Goal: Complete application form: Complete application form

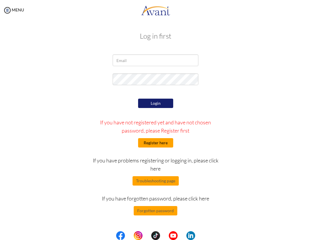
click at [151, 139] on button "Register here" at bounding box center [155, 142] width 35 height 9
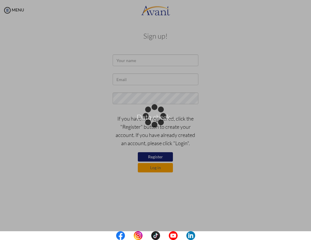
click at [157, 116] on div "Data check..." at bounding box center [155, 120] width 8 height 8
click at [151, 116] on div "Data check..." at bounding box center [155, 120] width 8 height 8
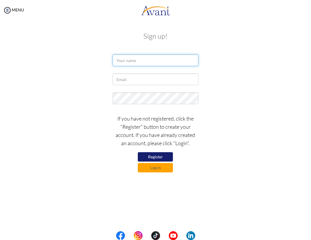
click at [166, 62] on input "text" at bounding box center [156, 60] width 86 height 12
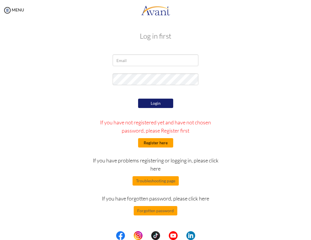
click at [161, 144] on button "Register here" at bounding box center [155, 142] width 35 height 9
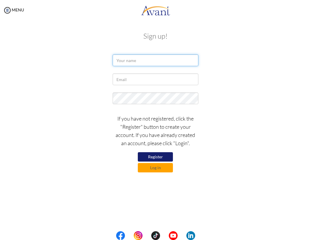
click at [147, 58] on input "text" at bounding box center [156, 60] width 86 height 12
type input "Sheena Stephanie"
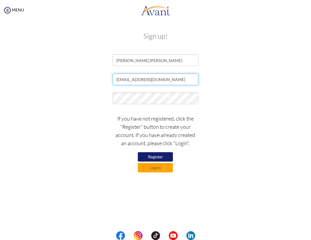
type input "sheenastephaniel@gmail.com"
click at [157, 156] on button "Register" at bounding box center [155, 156] width 35 height 9
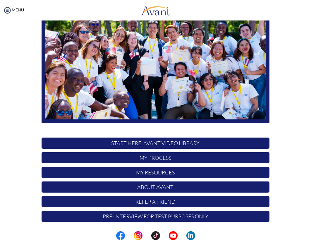
scroll to position [58, 0]
click at [158, 147] on p "START HERE: Avant Video Library" at bounding box center [155, 142] width 227 height 11
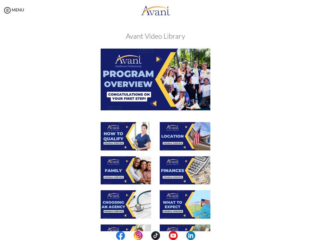
scroll to position [0, 0]
click at [143, 89] on img at bounding box center [155, 79] width 109 height 61
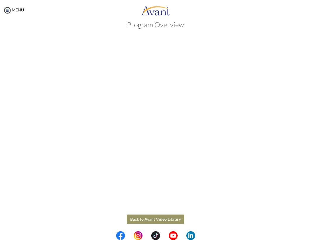
scroll to position [15, 0]
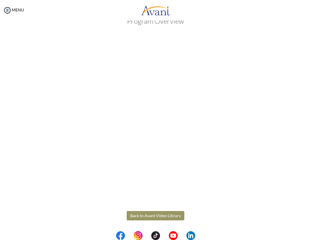
click at [159, 213] on body "Maintenance break. Please come back in 2 hours. MENU My Status What is the next…" at bounding box center [155, 120] width 311 height 240
click at [160, 216] on button "Back to Avant Video Library" at bounding box center [156, 215] width 58 height 9
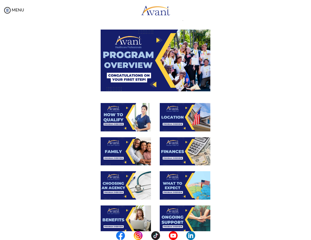
scroll to position [24, 0]
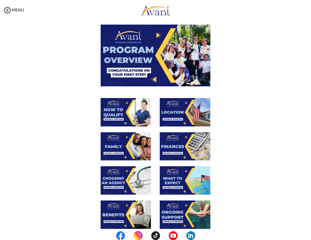
click at [132, 115] on img at bounding box center [126, 112] width 50 height 28
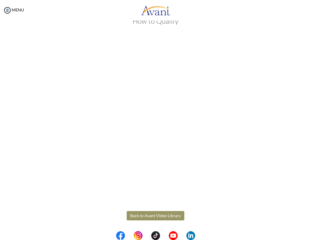
scroll to position [15, 0]
click at [162, 218] on body "Maintenance break. Please come back in 2 hours. MENU My Status What is the next…" at bounding box center [155, 120] width 311 height 240
click at [144, 215] on button "Back to Avant Video Library" at bounding box center [156, 215] width 58 height 9
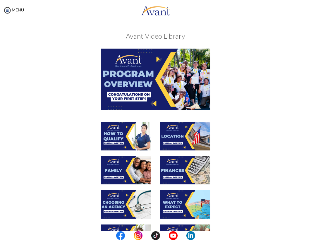
click at [124, 171] on img at bounding box center [126, 170] width 50 height 28
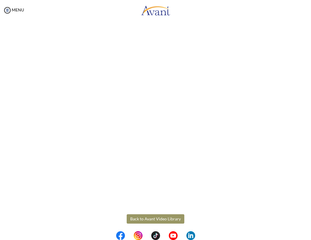
scroll to position [64, 0]
click at [165, 220] on body "Maintenance break. Please come back in 2 hours. MENU My Status What is the next…" at bounding box center [155, 120] width 311 height 240
click at [132, 216] on button "Back to Avant Video Library" at bounding box center [156, 217] width 58 height 9
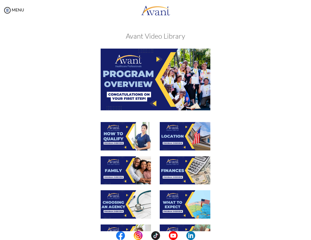
click at [122, 208] on img at bounding box center [126, 204] width 50 height 28
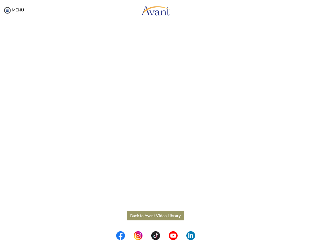
scroll to position [66, 0]
click at [143, 219] on body "Maintenance break. Please come back in 2 hours. MENU My Status What is the next…" at bounding box center [155, 120] width 311 height 240
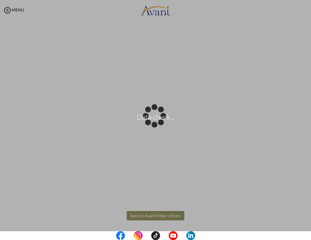
click at [151, 124] on div "Data check..." at bounding box center [155, 120] width 8 height 8
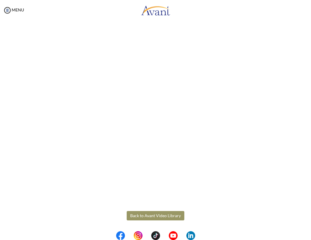
click at [142, 217] on button "Back to Avant Video Library" at bounding box center [156, 215] width 58 height 9
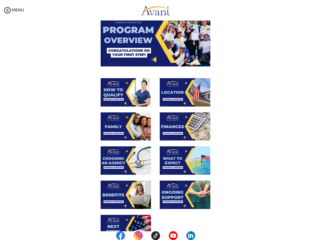
scroll to position [42, 0]
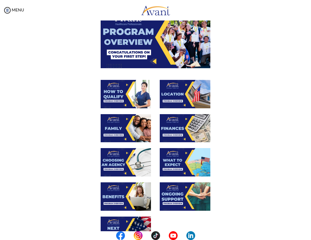
click at [130, 198] on img at bounding box center [126, 196] width 50 height 28
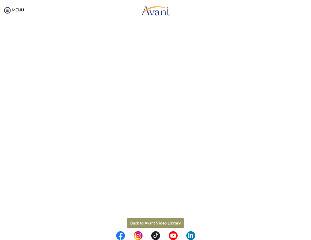
scroll to position [61, 0]
click at [157, 220] on body "Maintenance break. Please come back in 2 hours. MENU My Status What is the next…" at bounding box center [155, 120] width 311 height 240
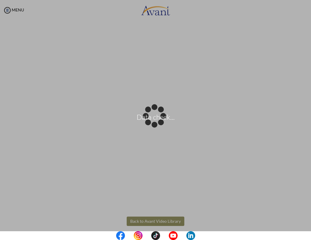
click at [157, 124] on div "Data check..." at bounding box center [155, 120] width 8 height 8
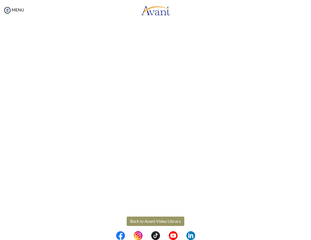
click at [149, 220] on button "Back to Avant Video Library" at bounding box center [156, 220] width 58 height 9
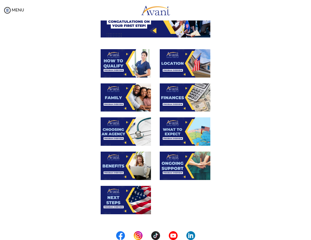
scroll to position [74, 0]
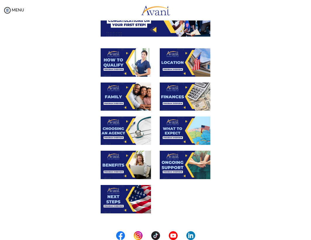
click at [183, 57] on img at bounding box center [185, 62] width 50 height 28
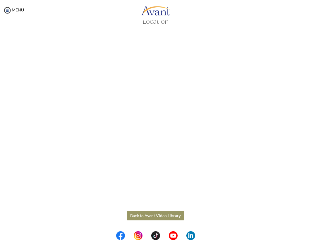
scroll to position [15, 0]
click at [155, 214] on body "Maintenance break. Please come back in 2 hours. MENU My Status What is the next…" at bounding box center [155, 120] width 311 height 240
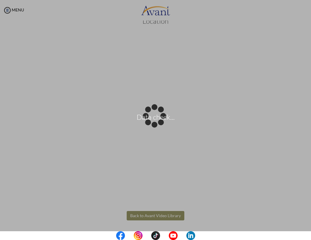
click at [155, 124] on div "Data check..." at bounding box center [155, 120] width 8 height 8
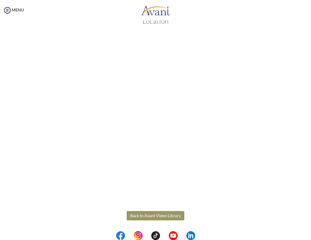
click at [146, 215] on button "Back to Avant Video Library" at bounding box center [156, 215] width 58 height 9
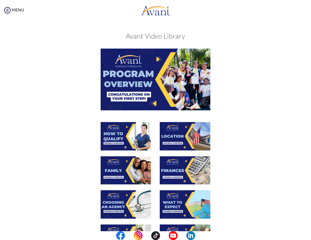
click at [177, 169] on img at bounding box center [185, 170] width 50 height 28
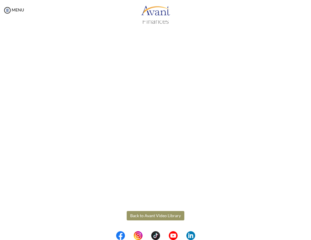
click at [153, 213] on body "Maintenance break. Please come back in 2 hours. MENU My Status What is the next…" at bounding box center [155, 120] width 311 height 240
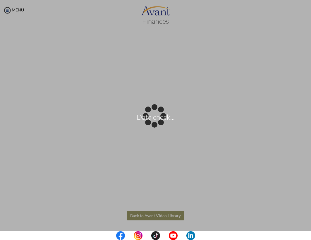
click at [153, 124] on div "Data check..." at bounding box center [155, 120] width 8 height 8
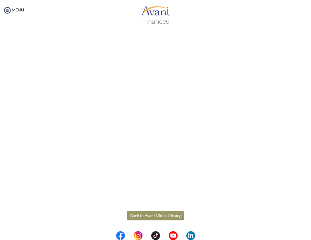
click at [153, 213] on button "Back to Avant Video Library" at bounding box center [156, 215] width 58 height 9
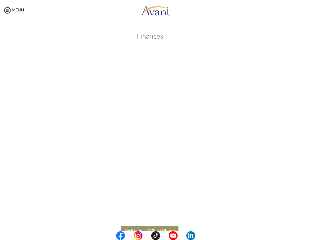
click at [153, 213] on div "My Status What is the next step? We would like you to watch the introductory vi…" at bounding box center [155, 140] width 311 height 240
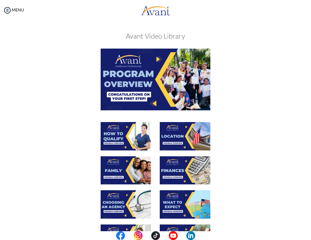
click at [181, 208] on img at bounding box center [185, 204] width 50 height 28
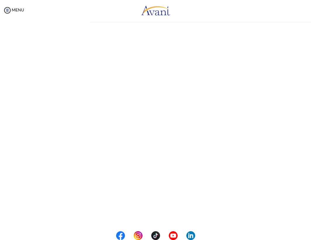
click at [181, 208] on div "My Status What is the next step? We would like you to watch the introductory vi…" at bounding box center [155, 140] width 311 height 240
click at [158, 214] on body "Maintenance break. Please come back in 2 hours. MENU My Status What is the next…" at bounding box center [155, 120] width 311 height 240
click at [0, 0] on div at bounding box center [0, 0] width 0 height 0
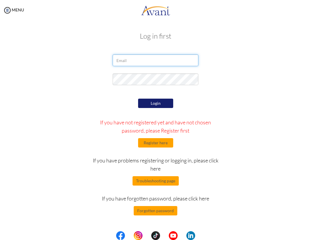
type input "sheenastephaniel@gmail.com"
click at [158, 101] on button "Login" at bounding box center [155, 103] width 35 height 9
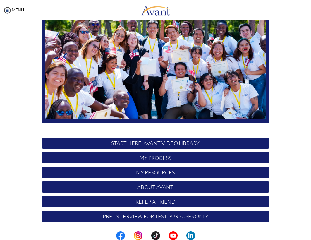
scroll to position [58, 0]
click at [154, 143] on p "START HERE: Avant Video Library" at bounding box center [155, 142] width 227 height 11
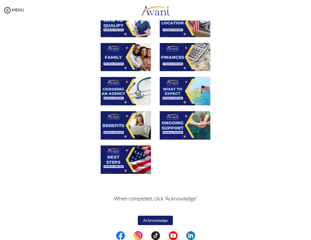
scroll to position [0, 0]
click at [172, 118] on img at bounding box center [185, 125] width 50 height 28
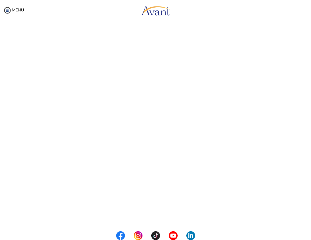
scroll to position [56, 0]
click at [156, 224] on body "Maintenance break. Please come back in 2 hours. MENU My Status What is the next…" at bounding box center [155, 120] width 311 height 240
click at [0, 0] on div at bounding box center [0, 0] width 0 height 0
click at [155, 215] on button "Back to Avant Video Library" at bounding box center [156, 215] width 58 height 9
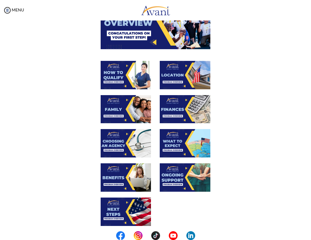
scroll to position [63, 0]
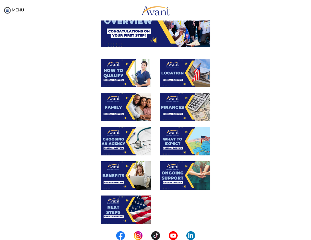
click at [118, 202] on img at bounding box center [126, 209] width 50 height 28
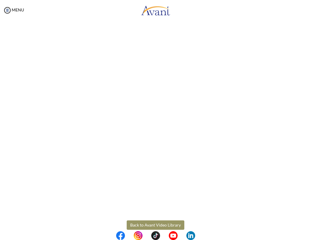
scroll to position [59, 0]
click at [158, 223] on body "Maintenance break. Please come back in 2 hours. MENU My Status What is the next…" at bounding box center [155, 120] width 311 height 240
click at [0, 0] on div at bounding box center [0, 0] width 0 height 0
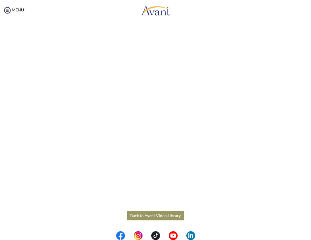
scroll to position [66, 0]
click at [150, 212] on button "Back to Avant Video Library" at bounding box center [156, 215] width 58 height 9
click at [150, 212] on div "My Status What is the next step? We would like you to watch the introductory vi…" at bounding box center [155, 140] width 311 height 240
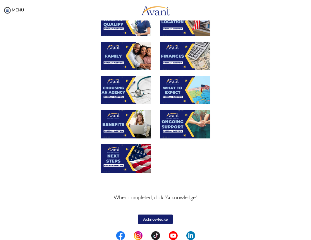
scroll to position [114, 0]
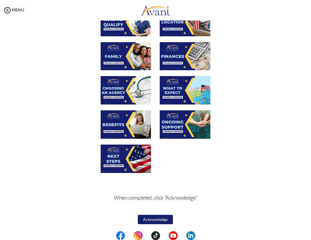
click at [154, 220] on button "Acknowledge" at bounding box center [155, 219] width 35 height 9
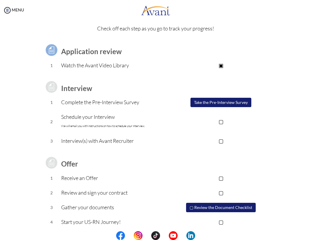
scroll to position [24, 0]
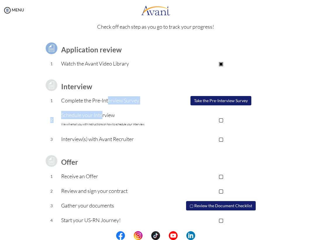
drag, startPoint x: 101, startPoint y: 111, endPoint x: 106, endPoint y: 97, distance: 15.0
click at [106, 97] on tbody "Application review 1 Watch the Avant Video Library ▣ Avant Video Library Interv…" at bounding box center [155, 130] width 227 height 193
click at [99, 107] on td "Complete the Pre-Interview Survey" at bounding box center [116, 100] width 111 height 15
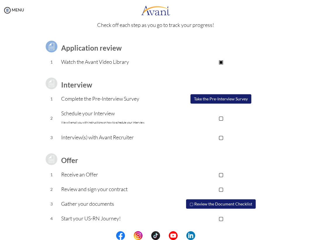
scroll to position [26, 0]
click at [197, 100] on button "Take the Pre-Interview Survey" at bounding box center [220, 98] width 61 height 9
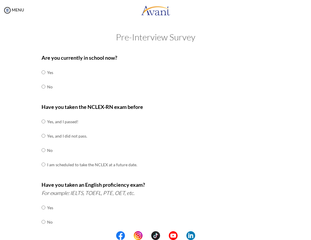
click at [42, 121] on input "radio" at bounding box center [44, 121] width 4 height 12
radio input "true"
click at [42, 72] on input "radio" at bounding box center [44, 72] width 4 height 12
radio input "true"
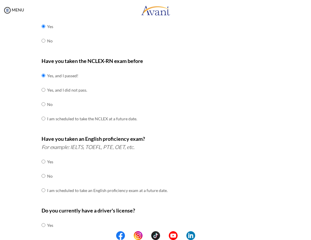
scroll to position [55, 0]
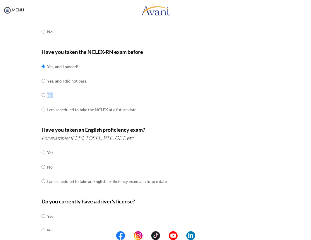
drag, startPoint x: 73, startPoint y: 89, endPoint x: 91, endPoint y: 90, distance: 17.3
click at [91, 90] on td "No" at bounding box center [92, 95] width 90 height 14
click at [42, 165] on input "radio" at bounding box center [44, 167] width 4 height 12
radio input "true"
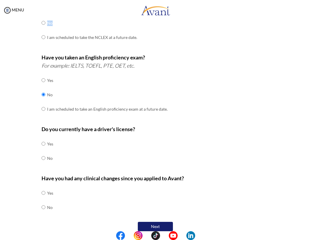
scroll to position [127, 0]
click at [42, 153] on input "radio" at bounding box center [44, 158] width 4 height 12
radio input "true"
click at [87, 175] on b "Have you had any clinical changes since you applied to Avant?" at bounding box center [113, 178] width 142 height 6
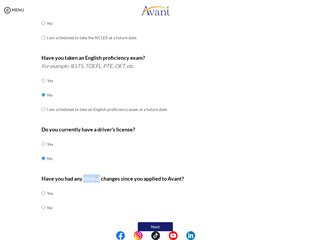
click at [87, 175] on b "Have you had any clinical changes since you applied to Avant?" at bounding box center [113, 178] width 142 height 6
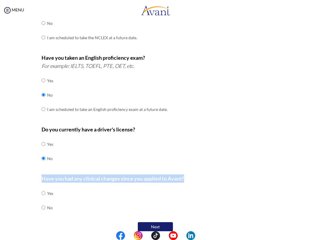
click at [87, 175] on b "Have you had any clinical changes since you applied to Avant?" at bounding box center [113, 178] width 142 height 6
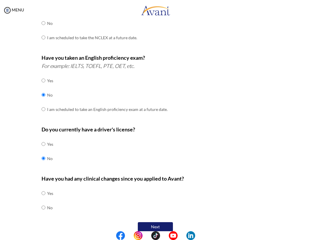
click at [42, 201] on input "radio" at bounding box center [44, 207] width 4 height 12
radio input "true"
click at [153, 222] on button "Next" at bounding box center [155, 226] width 35 height 9
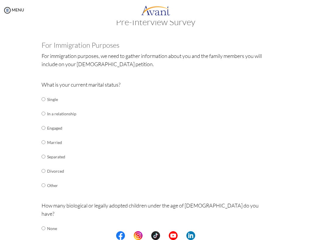
scroll to position [16, 0]
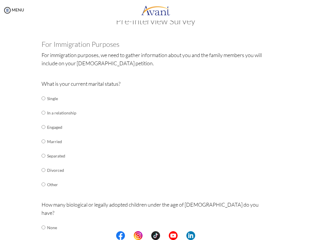
click at [45, 98] on td at bounding box center [46, 98] width 2 height 14
click at [42, 111] on input "radio" at bounding box center [44, 113] width 4 height 12
radio input "true"
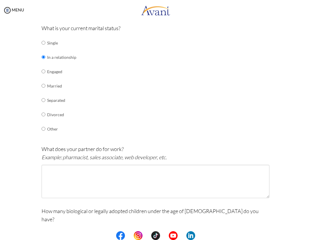
scroll to position [73, 0]
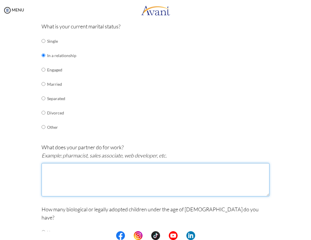
click at [92, 178] on textarea at bounding box center [155, 179] width 227 height 33
type textarea "n"
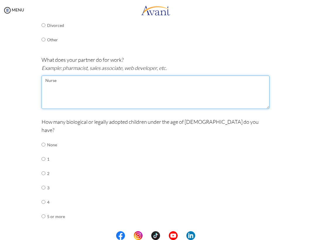
scroll to position [163, 0]
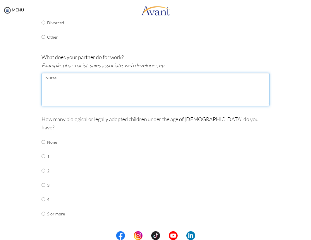
type textarea "Nurse"
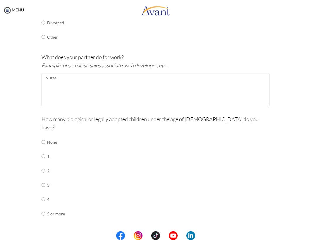
click at [42, 136] on input "radio" at bounding box center [44, 142] width 4 height 12
radio input "true"
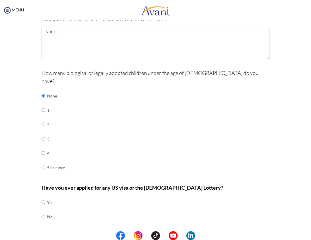
scroll to position [209, 0]
click at [42, 211] on input "radio" at bounding box center [44, 217] width 4 height 12
radio input "true"
click at [168, 231] on button "Next" at bounding box center [174, 235] width 35 height 9
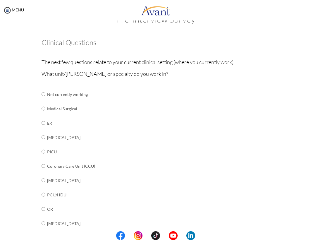
scroll to position [18, 0]
click at [42, 136] on input "radio" at bounding box center [44, 137] width 4 height 12
radio input "true"
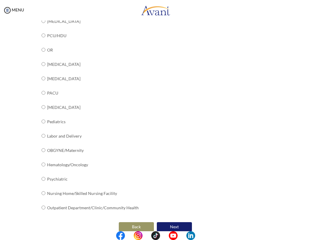
scroll to position [173, 0]
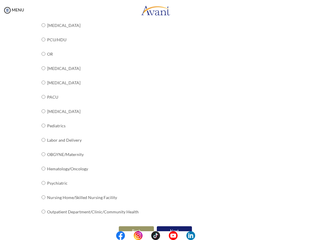
click at [170, 226] on button "Next" at bounding box center [174, 230] width 35 height 9
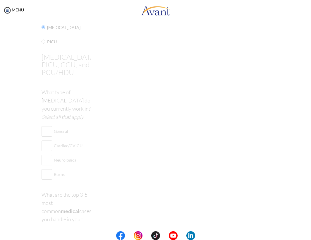
scroll to position [12, 0]
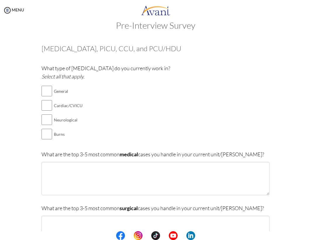
click at [42, 90] on input "checkbox" at bounding box center [47, 91] width 11 height 12
checkbox input "true"
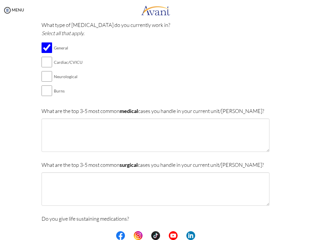
scroll to position [56, 0]
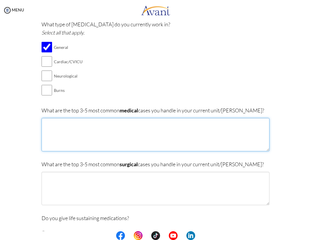
click at [87, 127] on textarea at bounding box center [155, 134] width 227 height 33
click at [79, 126] on textarea "Tuberculosis Acute Respiratory failure" at bounding box center [155, 134] width 227 height 33
click at [106, 123] on textarea "Tuberculosis Acute Respiratory Failure" at bounding box center [155, 134] width 227 height 33
click at [104, 125] on textarea "Tuberculosis Acute Respiratory Failure" at bounding box center [155, 134] width 227 height 33
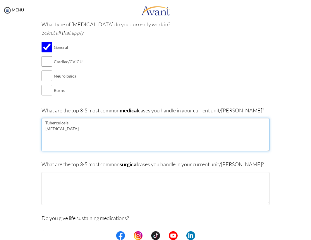
type textarea "Tuberculosis Acute Respiratory Failure"
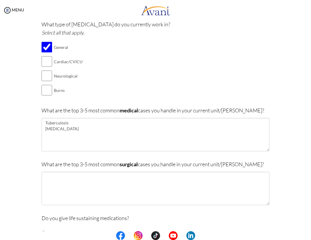
click at [117, 168] on div "What are the top 3-5 most common surgical cases you handle in your current unit…" at bounding box center [155, 185] width 227 height 51
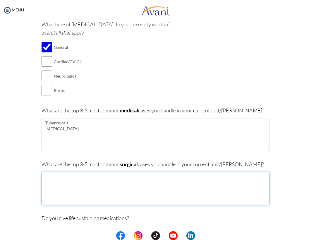
click at [107, 176] on textarea at bounding box center [155, 188] width 227 height 33
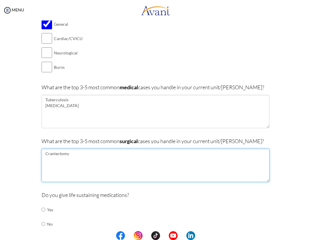
scroll to position [83, 0]
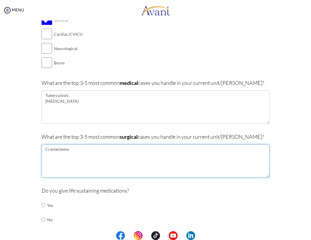
type textarea "Craniectomy"
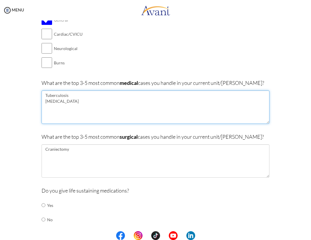
click at [75, 104] on textarea "Tuberculosis Acute Respiratory Failure" at bounding box center [155, 106] width 227 height 33
click at [120, 106] on textarea "Tuberculosis Acute Respiratory Failure Acute Cerebrovascular Disease" at bounding box center [155, 106] width 227 height 33
type textarea "Tuberculosis Acute Respiratory Failure Acute Cerebrovascular Disease Ventilator…"
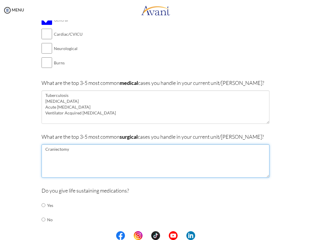
click at [110, 151] on textarea "Craniectomy" at bounding box center [155, 160] width 227 height 33
type textarea "Craniectomy Nephrectomy"
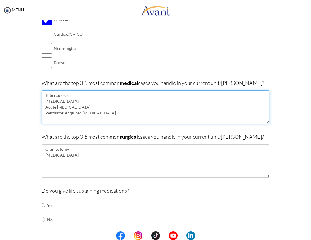
click at [68, 91] on textarea "Tuberculosis Acute Respiratory Failure Acute Cerebrovascular Disease Ventilator…" at bounding box center [155, 106] width 227 height 33
click at [99, 92] on textarea "Acute Kidney Disease' Acute Respiratory Failure Acute Cerebrovascular Disease V…" at bounding box center [155, 106] width 227 height 33
type textarea "Acute Kidney Disease Acute Respiratory Failure Acute Cerebrovascular Disease Ve…"
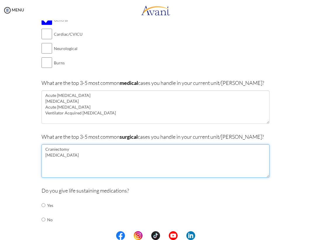
click at [86, 154] on textarea "Craniectomy Nephrectomy" at bounding box center [155, 160] width 227 height 33
click at [59, 145] on textarea "Craniectomy Nephrectomy" at bounding box center [155, 160] width 227 height 33
click at [64, 144] on textarea "Craniectomy Nephrectomy" at bounding box center [155, 160] width 227 height 33
click at [61, 145] on textarea "Craniectomy Nephrectomy" at bounding box center [155, 160] width 227 height 33
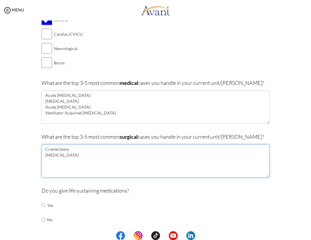
click at [61, 145] on textarea "Craniectomy Nephrectomy" at bounding box center [155, 160] width 227 height 33
click at [75, 157] on textarea "Craniectomy Nephrectomy" at bounding box center [155, 160] width 227 height 33
click at [65, 158] on textarea "Craniectomy Nephrectomy" at bounding box center [155, 160] width 227 height 33
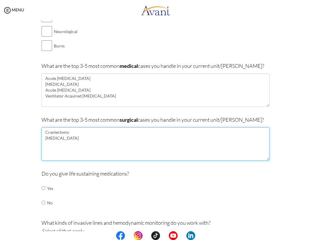
scroll to position [102, 0]
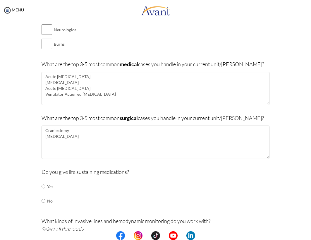
click at [42, 184] on input "radio" at bounding box center [44, 186] width 4 height 12
radio input "true"
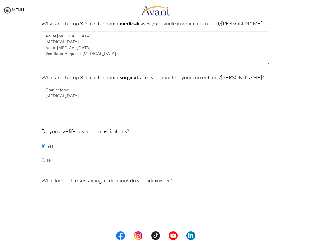
scroll to position [155, 0]
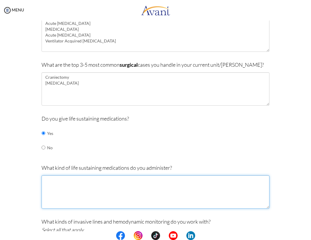
click at [69, 175] on textarea at bounding box center [155, 191] width 227 height 33
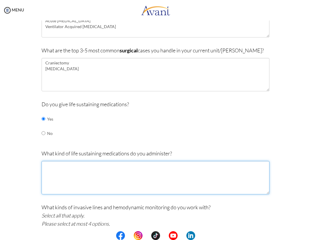
scroll to position [174, 0]
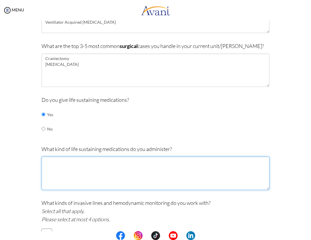
click at [69, 175] on textarea at bounding box center [155, 172] width 227 height 33
click at [60, 168] on textarea "Inot" at bounding box center [155, 172] width 227 height 33
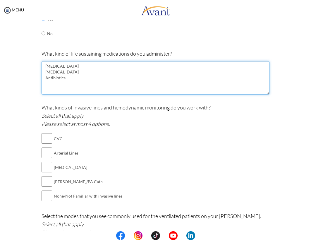
scroll to position [271, 0]
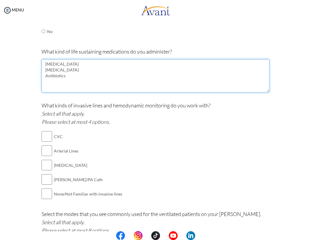
type textarea "Norepinephrine Epinephrine Antibiotics"
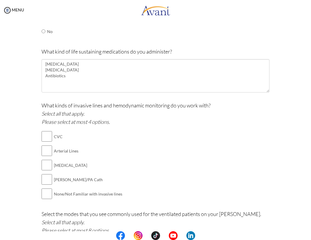
click at [43, 133] on input "checkbox" at bounding box center [47, 136] width 11 height 12
checkbox input "true"
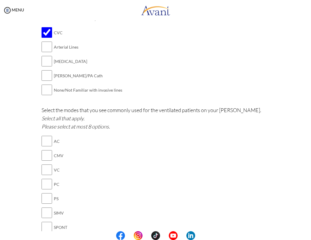
scroll to position [375, 0]
click at [72, 106] on p "Select the modes that you see commonly used for the ventilated patients on your…" at bounding box center [155, 118] width 227 height 25
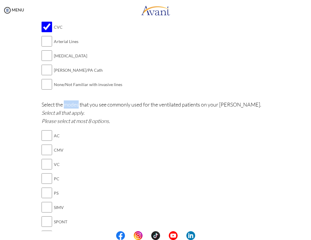
click at [43, 130] on input "checkbox" at bounding box center [47, 136] width 11 height 12
checkbox input "true"
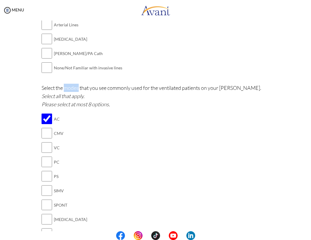
scroll to position [400, 0]
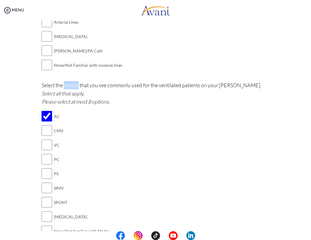
click at [42, 182] on input "checkbox" at bounding box center [47, 188] width 11 height 12
checkbox input "true"
click at [42, 197] on input "checkbox" at bounding box center [47, 202] width 11 height 12
checkbox input "true"
click at [42, 211] on input "checkbox" at bounding box center [47, 217] width 11 height 12
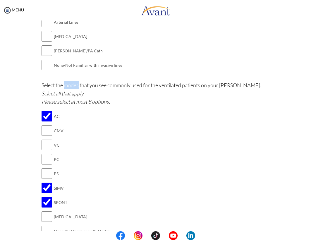
checkbox input "true"
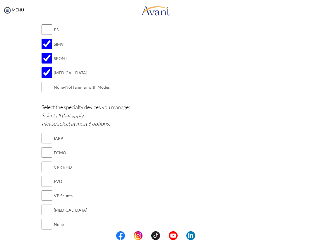
scroll to position [553, 0]
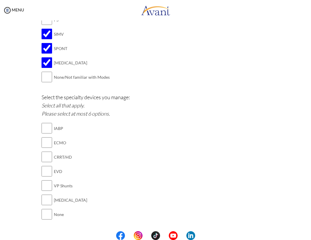
click at [43, 194] on input "checkbox" at bounding box center [47, 200] width 11 height 12
click at [42, 194] on input "checkbox" at bounding box center [47, 200] width 11 height 12
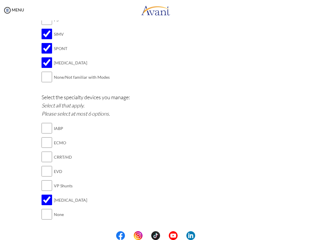
click at [42, 194] on input "checkbox" at bounding box center [47, 200] width 11 height 12
checkbox input "false"
click at [42, 208] on input "checkbox" at bounding box center [47, 214] width 11 height 12
checkbox input "true"
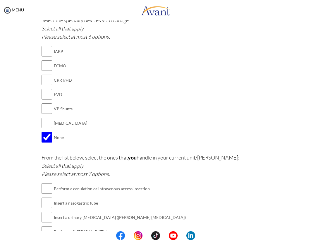
scroll to position [637, 0]
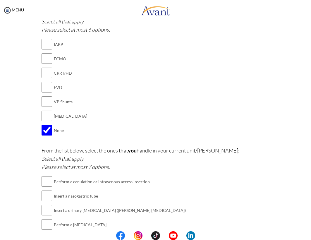
click at [42, 175] on input "checkbox" at bounding box center [47, 181] width 11 height 12
checkbox input "true"
click at [42, 190] on input "checkbox" at bounding box center [47, 196] width 11 height 12
checkbox input "true"
click at [42, 204] on input "checkbox" at bounding box center [47, 210] width 11 height 12
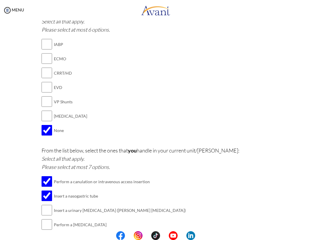
checkbox input "true"
click at [44, 218] on input "checkbox" at bounding box center [47, 224] width 11 height 12
checkbox input "true"
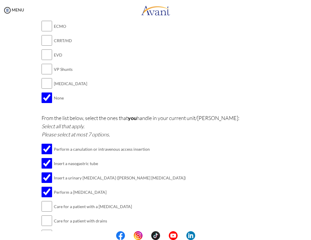
scroll to position [676, 0]
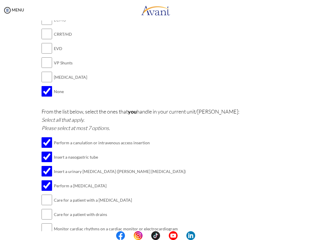
click at [45, 208] on input "checkbox" at bounding box center [47, 214] width 11 height 12
checkbox input "true"
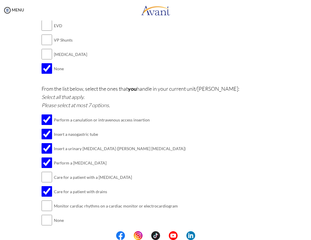
scroll to position [699, 0]
click at [44, 200] on input "checkbox" at bounding box center [47, 206] width 11 height 12
checkbox input "true"
click at [166, 235] on button "Submit" at bounding box center [174, 239] width 35 height 9
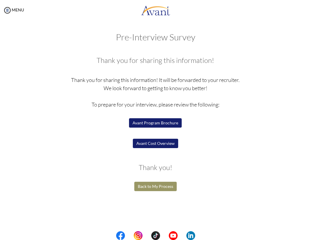
click at [163, 145] on button "Avant Cost Overview" at bounding box center [155, 143] width 45 height 9
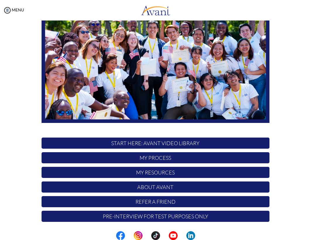
scroll to position [58, 0]
click at [125, 159] on p "My Process" at bounding box center [155, 157] width 227 height 11
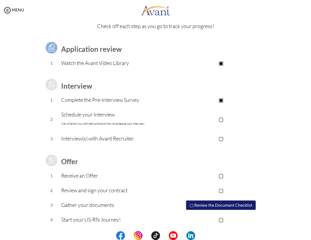
scroll to position [25, 0]
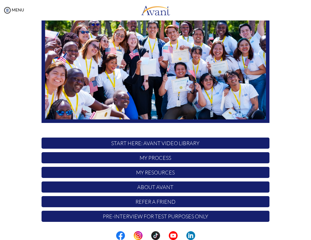
scroll to position [58, 0]
click at [161, 217] on p "Pre-Interview for test purposes only" at bounding box center [155, 216] width 227 height 11
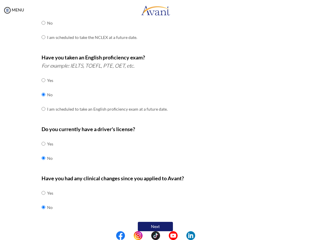
scroll to position [127, 0]
click at [7, 12] on img at bounding box center [7, 10] width 9 height 9
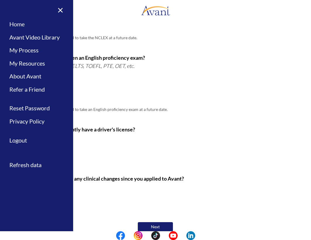
click at [13, 24] on link "Home" at bounding box center [36, 24] width 73 height 13
